Goal: Task Accomplishment & Management: Manage account settings

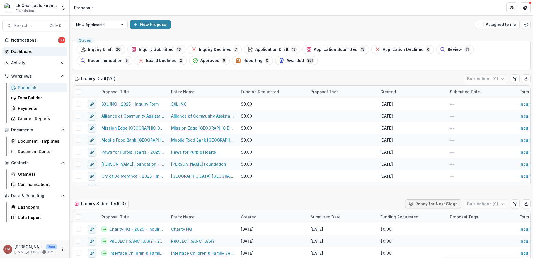
click at [21, 50] on div "Dashboard" at bounding box center [37, 52] width 52 height 6
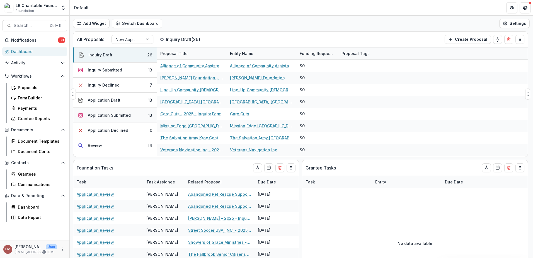
click at [137, 114] on button "Application Submitted 13" at bounding box center [114, 115] width 83 height 15
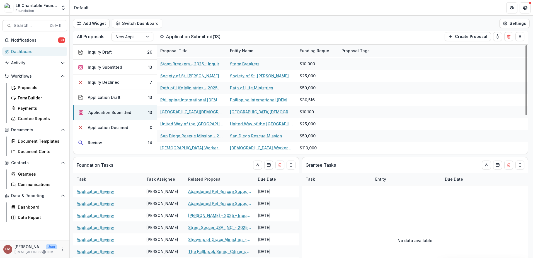
scroll to position [18, 0]
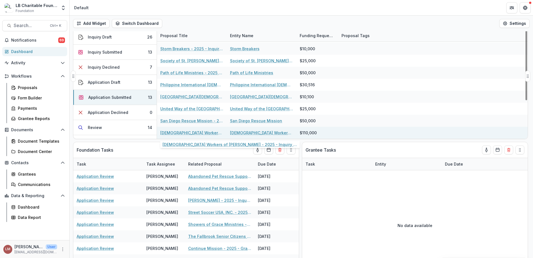
click at [186, 132] on link "[DEMOGRAPHIC_DATA] Workers of [PERSON_NAME] - 2025 - Inquiry Form" at bounding box center [191, 133] width 63 height 6
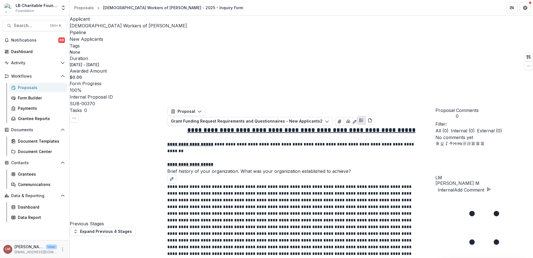
scroll to position [2935, 0]
click at [4, 257] on button "Close" at bounding box center [2, 261] width 4 height 7
click at [4, 257] on icon "Close" at bounding box center [2, 261] width 4 height 4
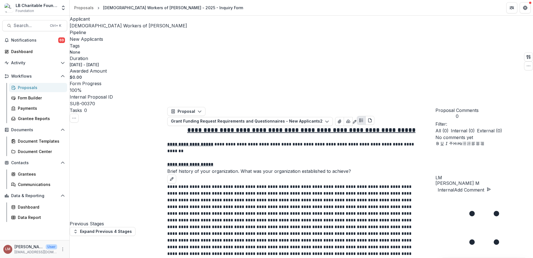
scroll to position [2996, 0]
click at [4, 257] on icon "Close" at bounding box center [2, 261] width 4 height 4
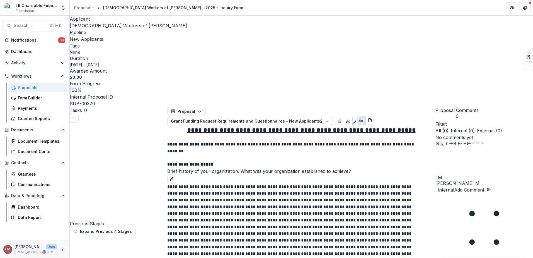
click at [4, 257] on icon "Close" at bounding box center [2, 261] width 4 height 4
click at [4, 257] on button "Close" at bounding box center [2, 261] width 4 height 7
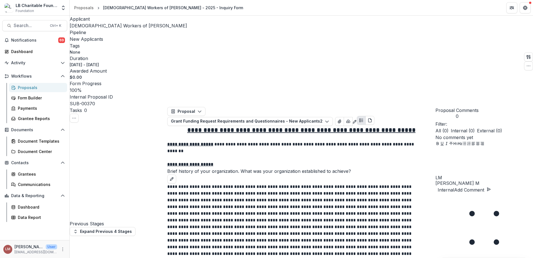
select select "******"
click at [19, 53] on div "Dashboard" at bounding box center [37, 52] width 52 height 6
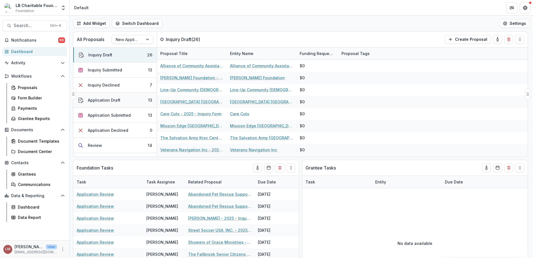
click at [109, 100] on div "Application Draft" at bounding box center [104, 100] width 33 height 6
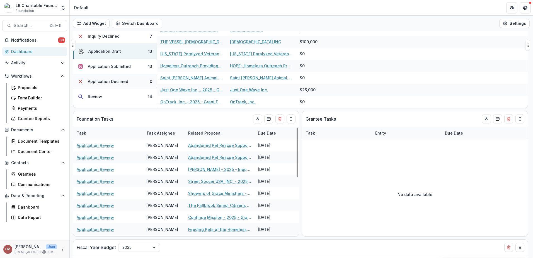
scroll to position [42, 0]
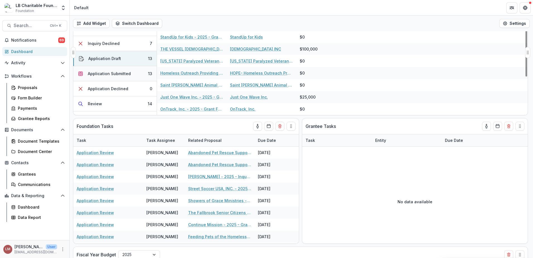
click at [120, 74] on div "Application Submitted" at bounding box center [109, 74] width 43 height 6
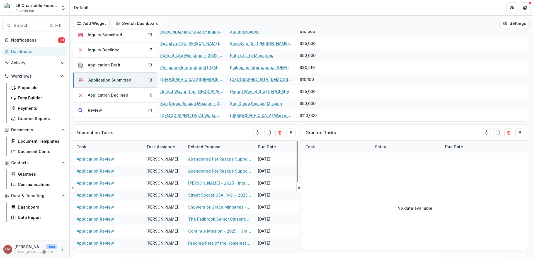
scroll to position [0, 0]
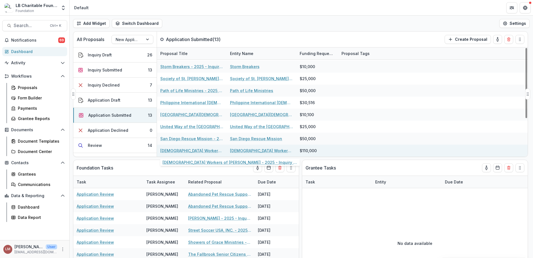
click at [193, 151] on link "[DEMOGRAPHIC_DATA] Workers of [PERSON_NAME] - 2025 - Inquiry Form" at bounding box center [191, 150] width 63 height 6
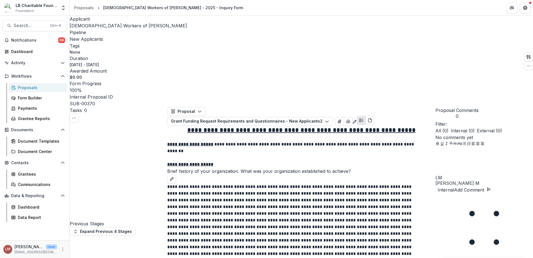
select select "******"
